Goal: Communication & Community: Ask a question

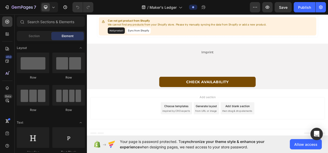
scroll to position [1878, 0]
click at [152, 12] on button "Sync from Shopify" at bounding box center [152, 7] width 31 height 8
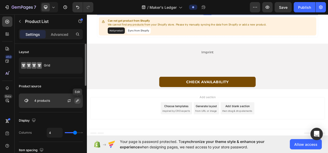
click at [78, 101] on icon "button" at bounding box center [77, 101] width 4 height 4
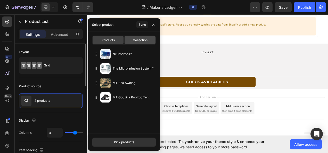
click at [147, 44] on div "Collection" at bounding box center [140, 40] width 31 height 8
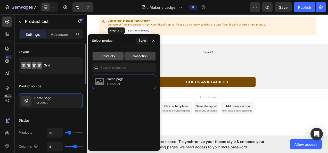
click at [111, 56] on span "Products" at bounding box center [108, 56] width 13 height 5
type input "4"
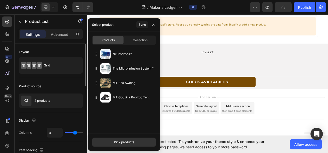
click at [64, 82] on div "Product source" at bounding box center [51, 86] width 64 height 8
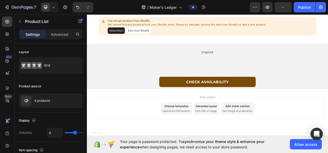
click at [151, 12] on button "Sync from Shopify" at bounding box center [152, 7] width 31 height 8
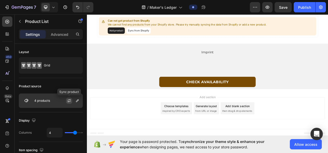
click at [71, 103] on button "button" at bounding box center [69, 101] width 6 height 6
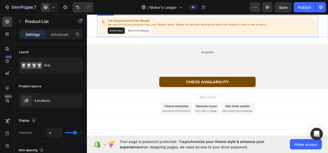
click at [146, 40] on button "Sync from Shopify" at bounding box center [152, 35] width 31 height 8
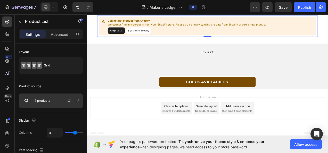
click at [63, 96] on div at bounding box center [71, 101] width 23 height 14
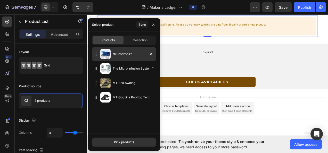
click at [131, 58] on div "Neurodrops™" at bounding box center [124, 54] width 64 height 14
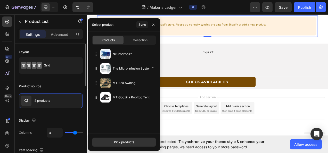
click at [50, 82] on div "Product source" at bounding box center [51, 86] width 64 height 8
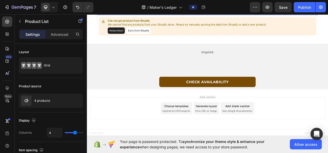
click at [152, 3] on p "We cannot find any products from your Shopify store. Please try manually syncin…" at bounding box center [216, -1] width 204 height 5
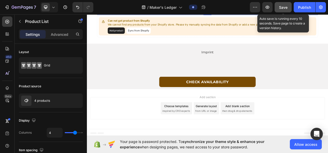
click at [278, 4] on button "Save" at bounding box center [283, 7] width 17 height 10
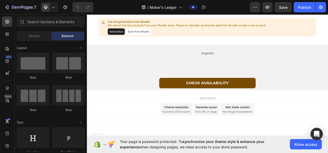
scroll to position [1923, 0]
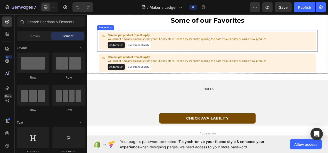
click at [129, 52] on button "Add product" at bounding box center [125, 54] width 22 height 8
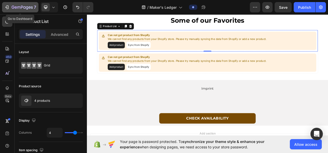
click at [14, 6] on icon "button" at bounding box center [22, 7] width 21 height 4
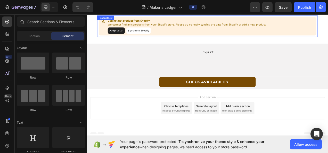
scroll to position [1914, 0]
click at [104, 14] on div "Can not get product from Shopify We cannot find any products from your Shopify …" at bounding box center [241, 1] width 279 height 23
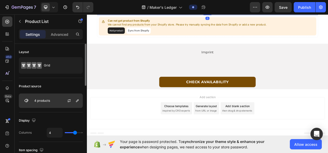
click at [63, 100] on div at bounding box center [71, 101] width 23 height 14
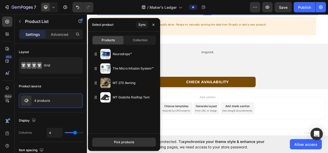
click at [135, 45] on div "Products Collection Neurodrops™ The Micro Infusion System™ MT 270 Awning MT God…" at bounding box center [124, 82] width 72 height 102
click at [136, 43] on div "Collection" at bounding box center [140, 40] width 31 height 8
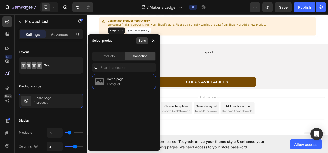
click at [144, 40] on div "Sync" at bounding box center [142, 40] width 7 height 5
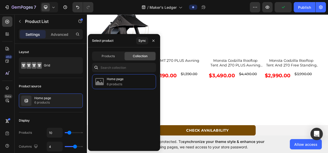
scroll to position [1964, 0]
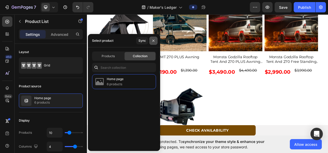
click at [153, 40] on icon "button" at bounding box center [153, 40] width 2 height 2
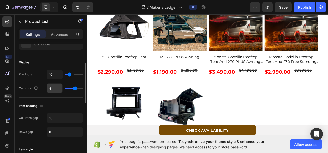
scroll to position [58, 0]
click at [54, 77] on input "10" at bounding box center [54, 74] width 15 height 9
type input "4"
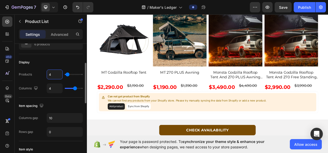
scroll to position [1964, 0]
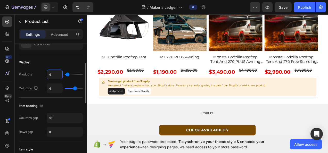
type input "4"
click at [64, 62] on div "Display" at bounding box center [51, 62] width 64 height 8
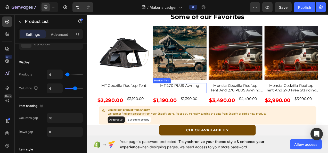
scroll to position [1927, 0]
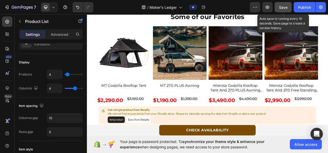
click at [285, 5] on span "Save" at bounding box center [283, 7] width 9 height 4
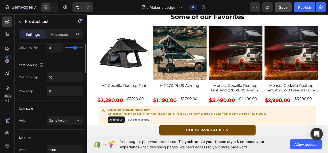
scroll to position [0, 0]
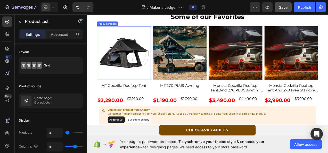
click at [156, 60] on img at bounding box center [134, 64] width 69 height 69
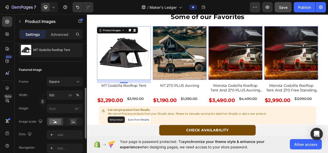
scroll to position [79, 0]
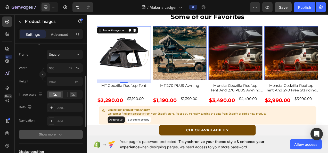
click at [59, 134] on icon "button" at bounding box center [60, 134] width 5 height 5
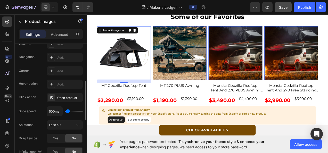
scroll to position [0, 0]
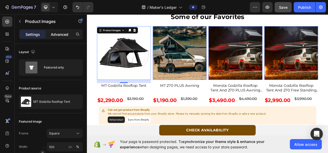
click at [58, 32] on p "Advanced" at bounding box center [60, 34] width 18 height 5
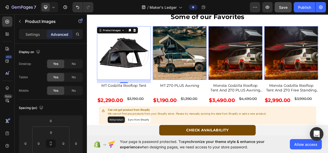
click at [318, 136] on icon "Open Intercom Messenger" at bounding box center [316, 134] width 7 height 7
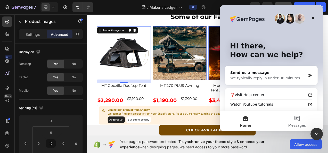
click at [121, 4] on div "/ Maker's Ledger" at bounding box center [174, 7] width 152 height 10
click at [311, 16] on icon "Close" at bounding box center [313, 18] width 4 height 4
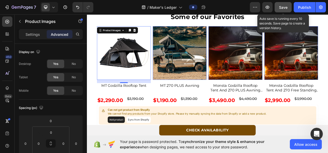
click at [289, 6] on button "Save" at bounding box center [283, 7] width 17 height 10
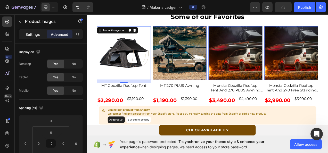
click at [32, 34] on p "Settings" at bounding box center [33, 34] width 14 height 5
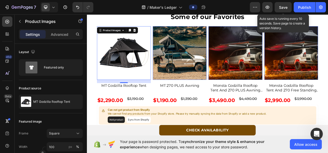
click at [287, 6] on span "Save" at bounding box center [283, 7] width 9 height 4
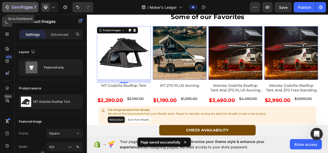
click at [14, 10] on icon "button" at bounding box center [22, 7] width 21 height 4
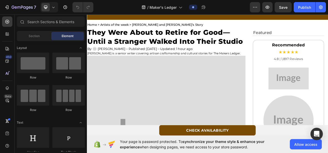
scroll to position [37, 0]
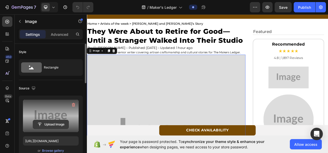
click at [52, 124] on input "file" at bounding box center [51, 124] width 36 height 9
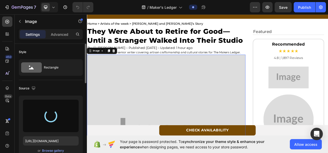
type input "https://cdn.shopify.com/s/files/1/0634/0431/0663/files/gempages_574260278791767…"
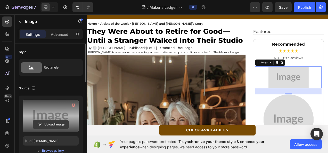
click at [58, 123] on input "file" at bounding box center [51, 124] width 36 height 9
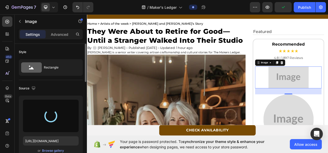
type input "https://cdn.shopify.com/s/files/1/0634/0431/0663/files/gempages_574260278791767…"
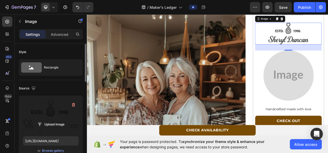
scroll to position [94, 0]
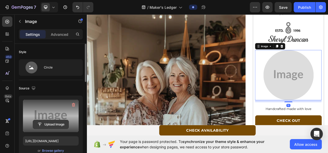
click at [49, 124] on input "file" at bounding box center [51, 124] width 36 height 9
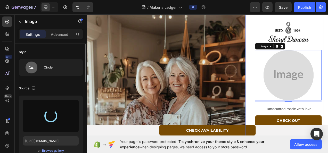
type input "https://cdn.shopify.com/s/files/1/0634/0431/0663/files/gempages_574260278791767…"
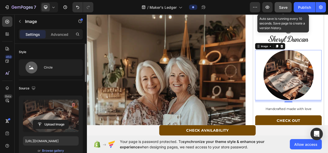
click at [283, 6] on span "Save" at bounding box center [283, 7] width 9 height 4
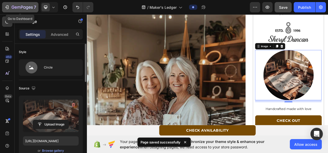
click at [24, 6] on icon "button" at bounding box center [22, 7] width 21 height 4
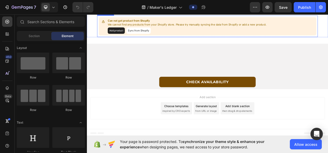
scroll to position [1917, 0]
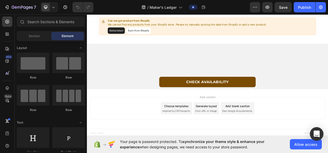
click at [320, 133] on div "Open Intercom Messenger" at bounding box center [317, 134] width 14 height 14
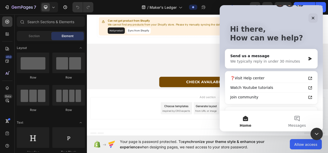
scroll to position [13, 0]
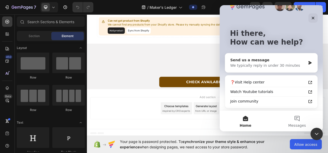
click at [258, 60] on div "Send us a message" at bounding box center [268, 60] width 76 height 5
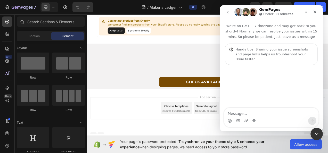
click at [245, 112] on textarea "Message…" at bounding box center [271, 112] width 94 height 9
type textarea "Hello , I need support"
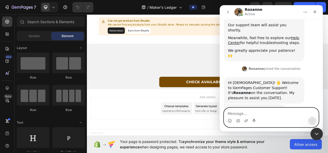
scroll to position [87, 0]
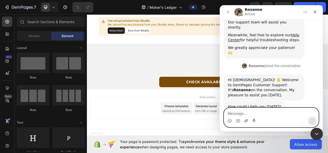
click at [245, 121] on icon "Upload attachment" at bounding box center [246, 121] width 4 height 4
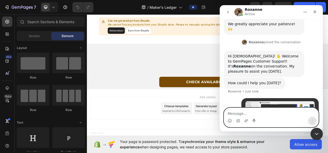
scroll to position [128, 0]
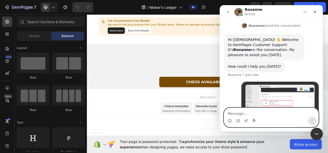
paste textarea "My store already has Gempages support access. Here is the live page I am clonin…"
type textarea "My store already has Gempages support access. Here is the live page I am clonin…"
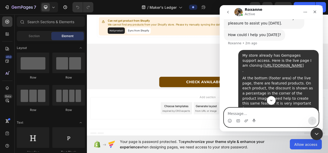
scroll to position [158, 0]
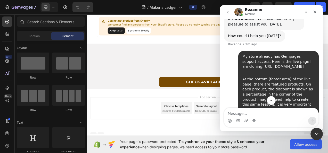
click at [266, 64] on link "[URL][DOMAIN_NAME]" at bounding box center [284, 66] width 40 height 4
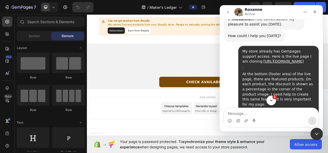
click at [271, 101] on icon "Scroll to bottom" at bounding box center [271, 101] width 3 height 2
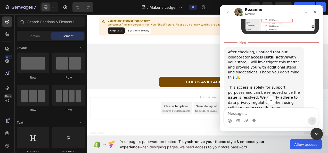
scroll to position [298, 0]
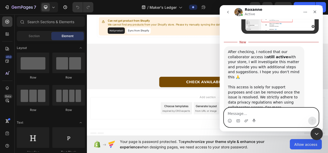
click at [261, 116] on textarea "Message…" at bounding box center [271, 112] width 94 height 9
paste textarea "[URL][DOMAIN_NAME]"
type textarea "[URL][DOMAIN_NAME]"
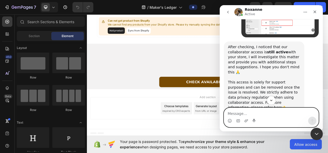
scroll to position [312, 0]
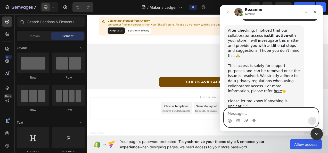
click at [245, 120] on icon "Upload attachment" at bounding box center [246, 121] width 4 height 4
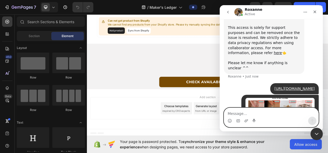
scroll to position [350, 0]
click at [241, 109] on textarea "Message…" at bounding box center [271, 112] width 94 height 9
paste textarea "I have also marked this in the screenshot. Please help me set this up and kindl…"
type textarea "I have also marked this in the screenshot. Please help me set this up and kindl…"
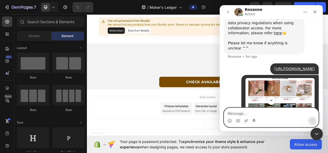
scroll to position [377, 0]
